Goal: Task Accomplishment & Management: Use online tool/utility

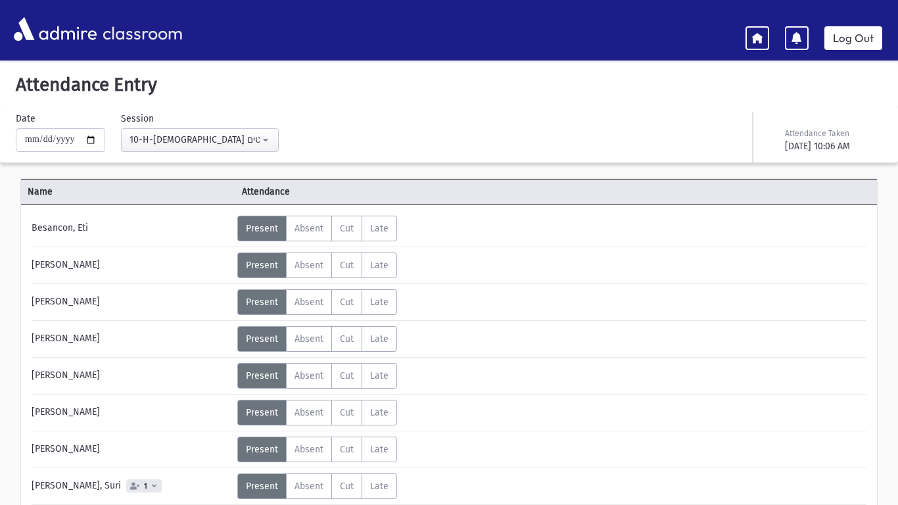
scroll to position [348, 0]
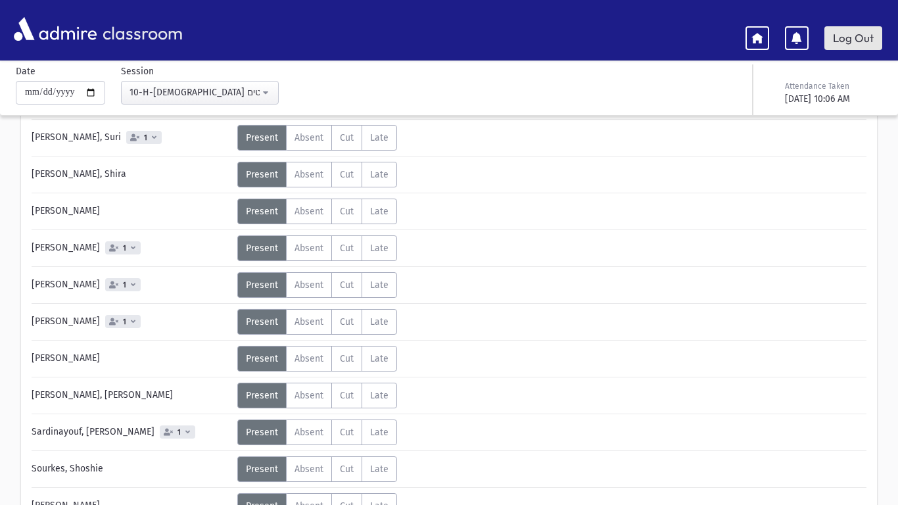
click at [837, 35] on link "Log Out" at bounding box center [853, 38] width 58 height 24
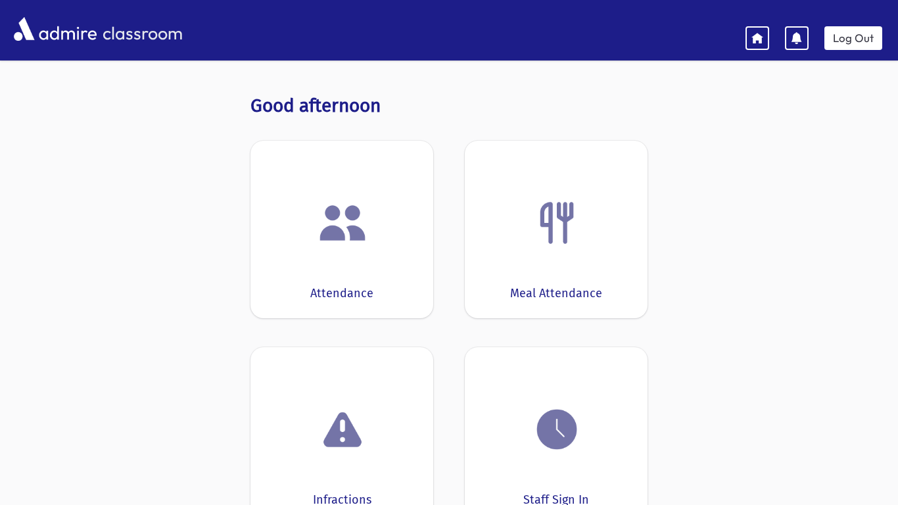
click at [349, 213] on img at bounding box center [342, 223] width 50 height 50
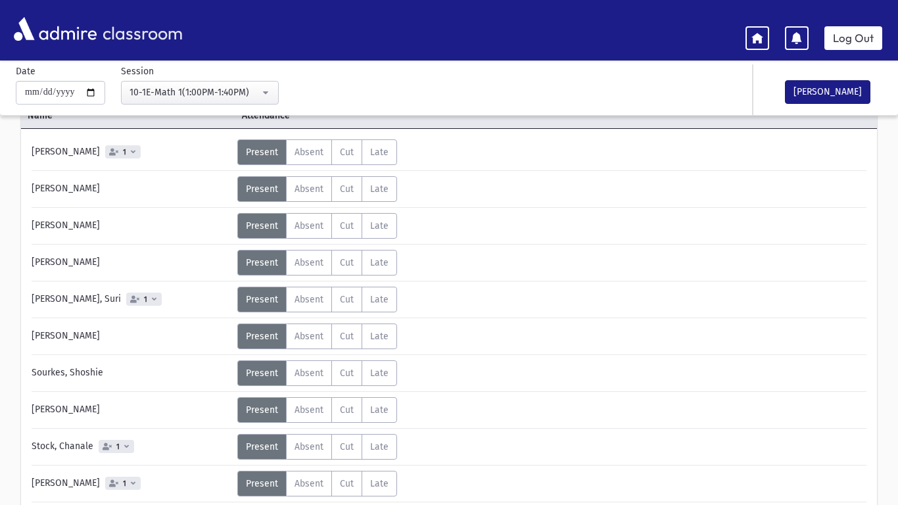
scroll to position [69, 0]
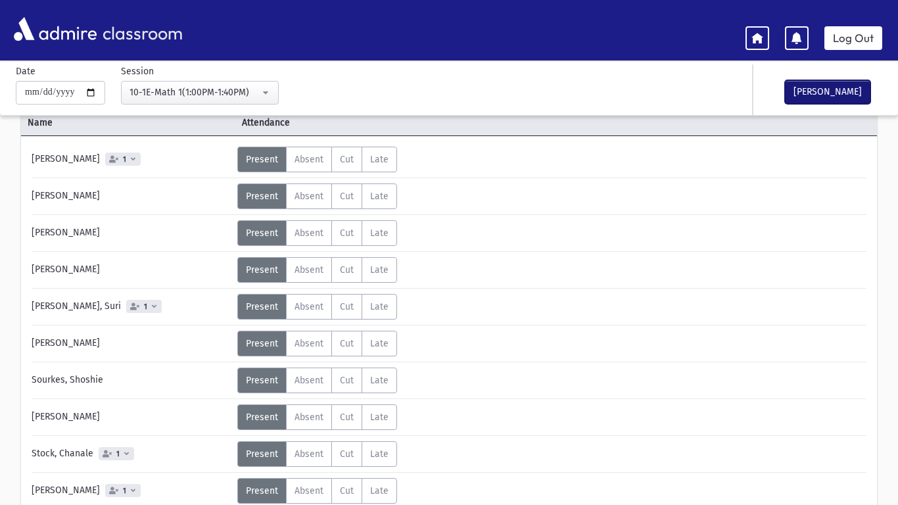
click at [807, 87] on button "[PERSON_NAME]" at bounding box center [827, 92] width 85 height 24
click at [846, 37] on link "Log Out" at bounding box center [853, 38] width 58 height 24
